Goal: Check status

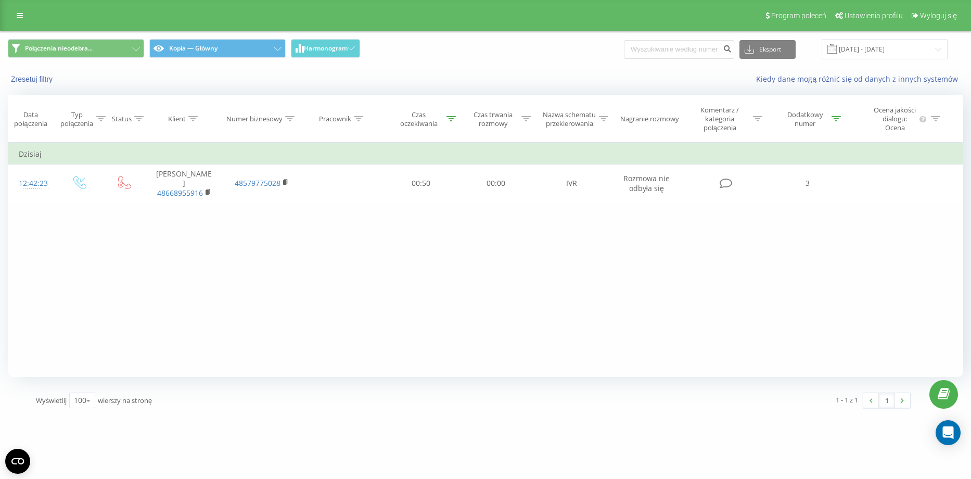
click at [359, 273] on div "Filtruj według warunków Jest równe Wprowadź wartość Anuluj OK Filtruj według wa…" at bounding box center [485, 260] width 955 height 234
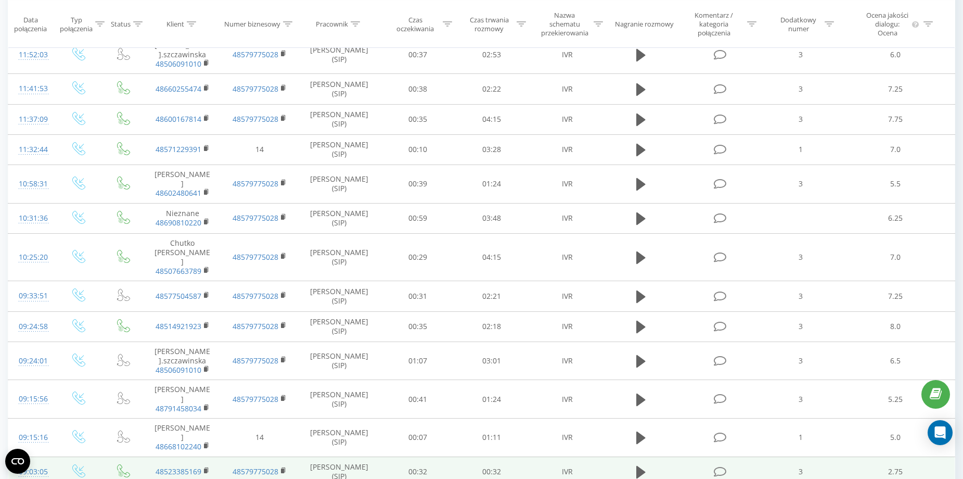
scroll to position [1014, 0]
